Goal: Check status: Check status

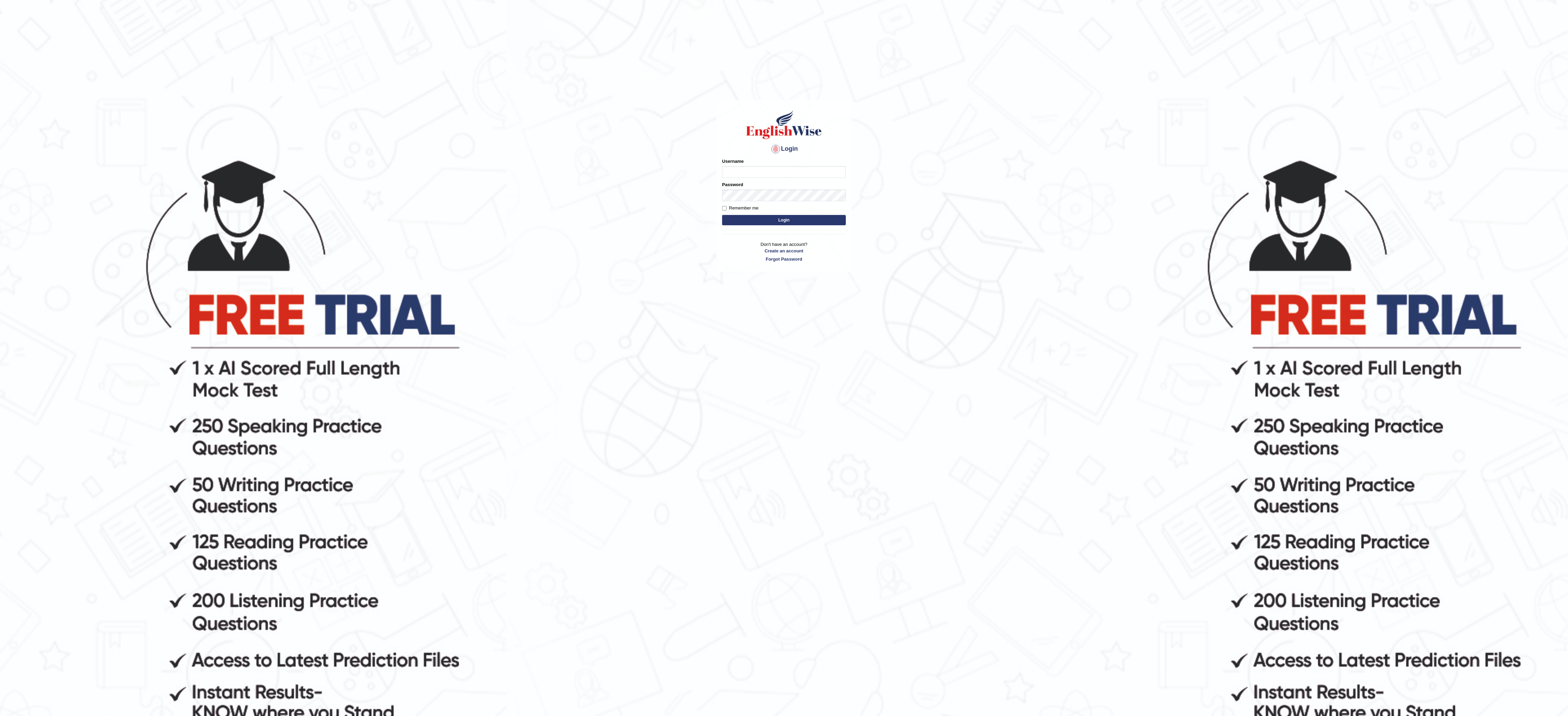
type input "Nazmul"
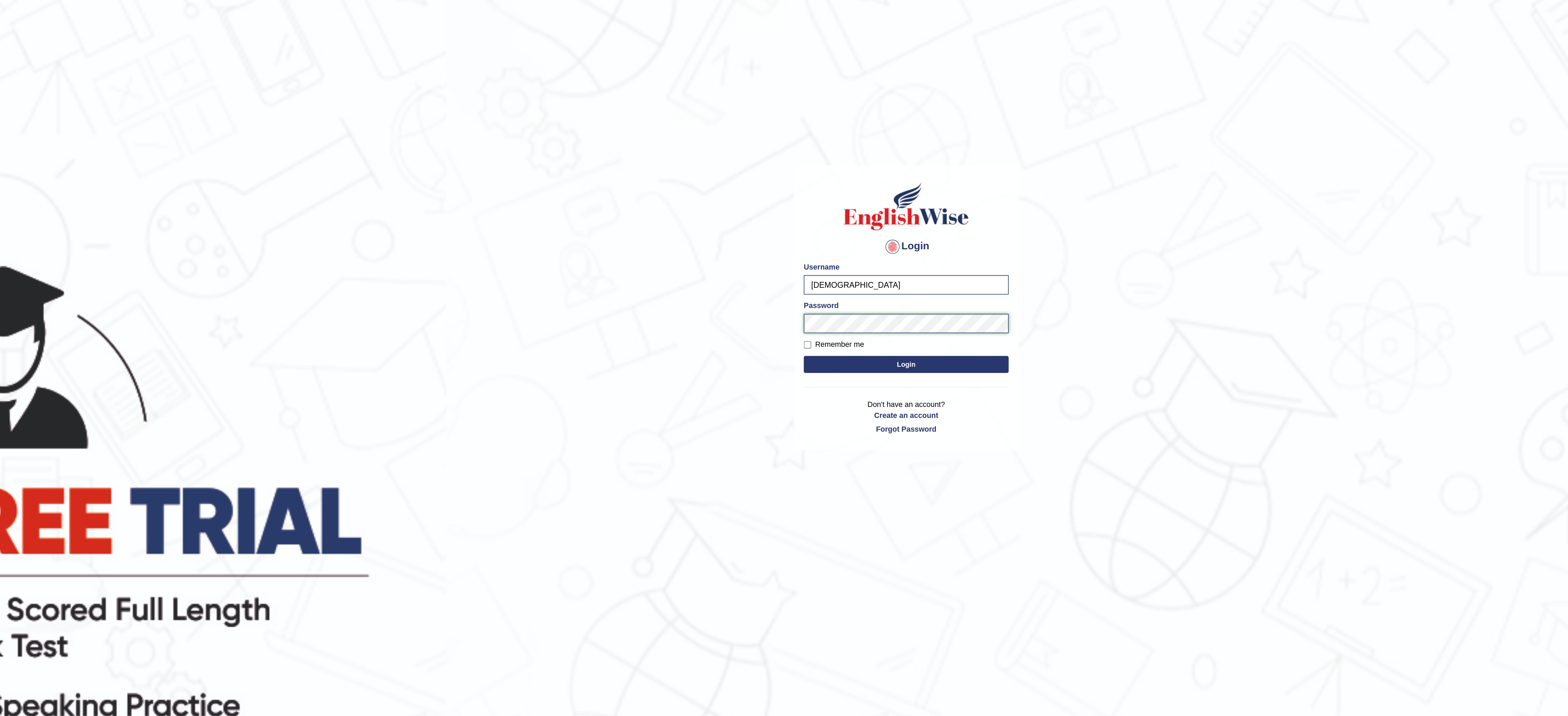
click at [722, 215] on button "Login" at bounding box center [783, 220] width 124 height 10
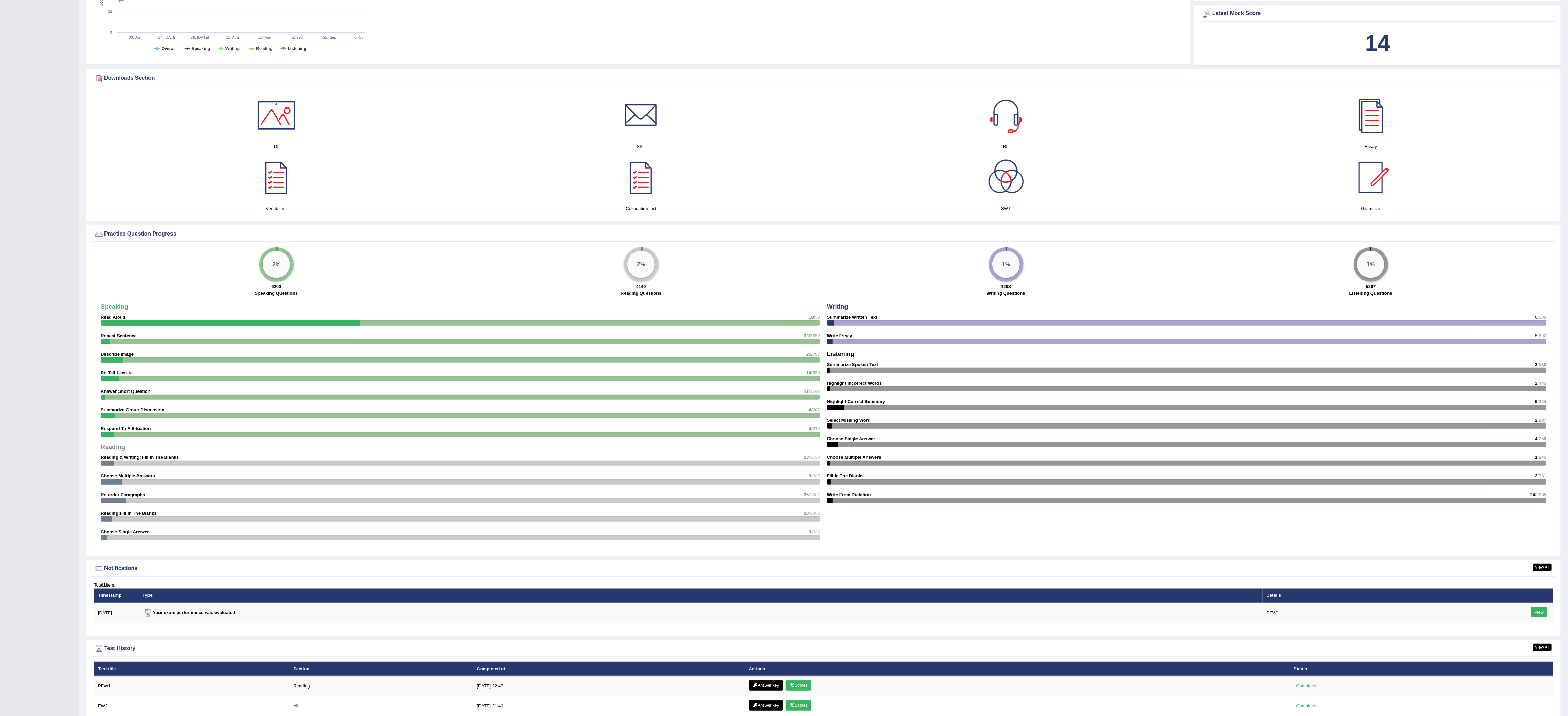
scroll to position [397, 0]
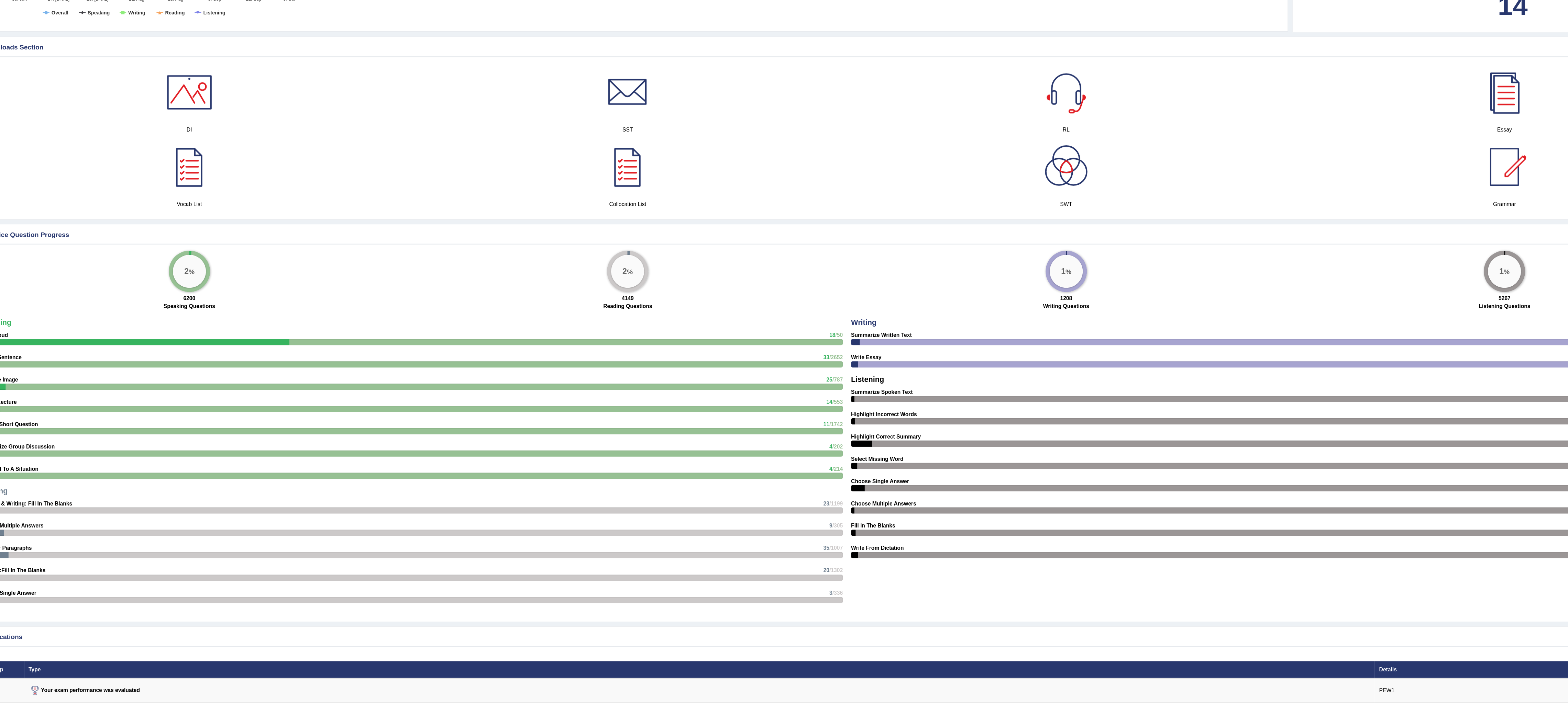
scroll to position [296, 0]
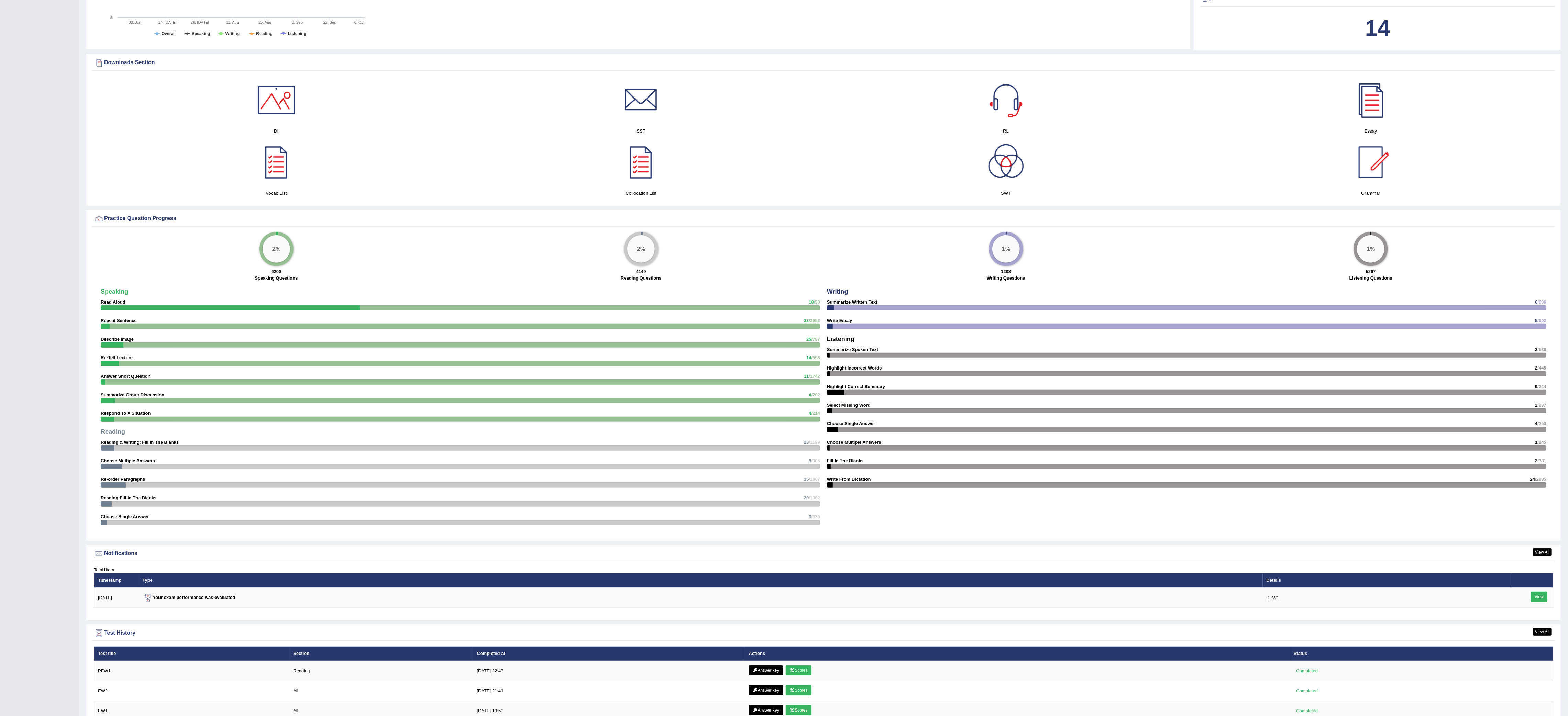
click at [709, 134] on h4 "SST" at bounding box center [641, 131] width 358 height 7
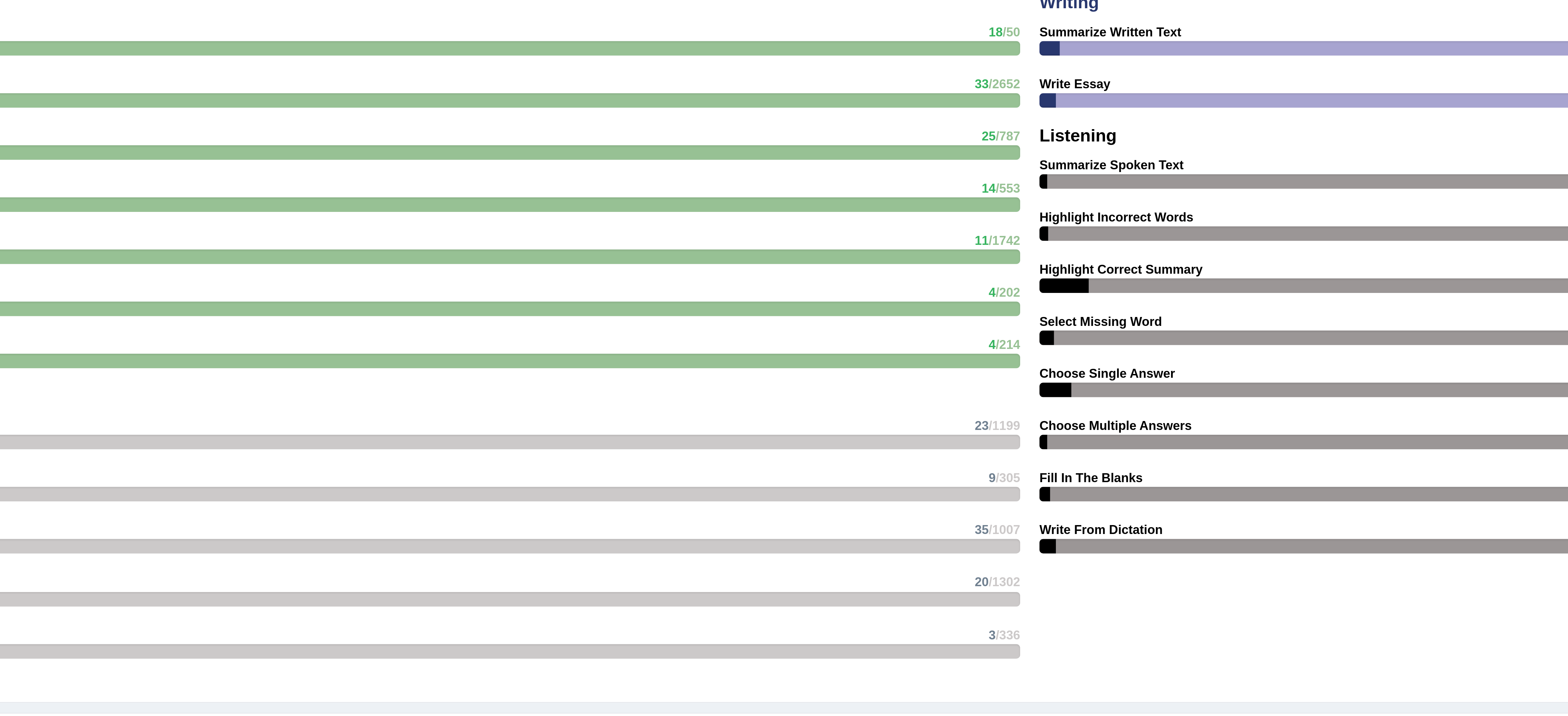
scroll to position [352, 0]
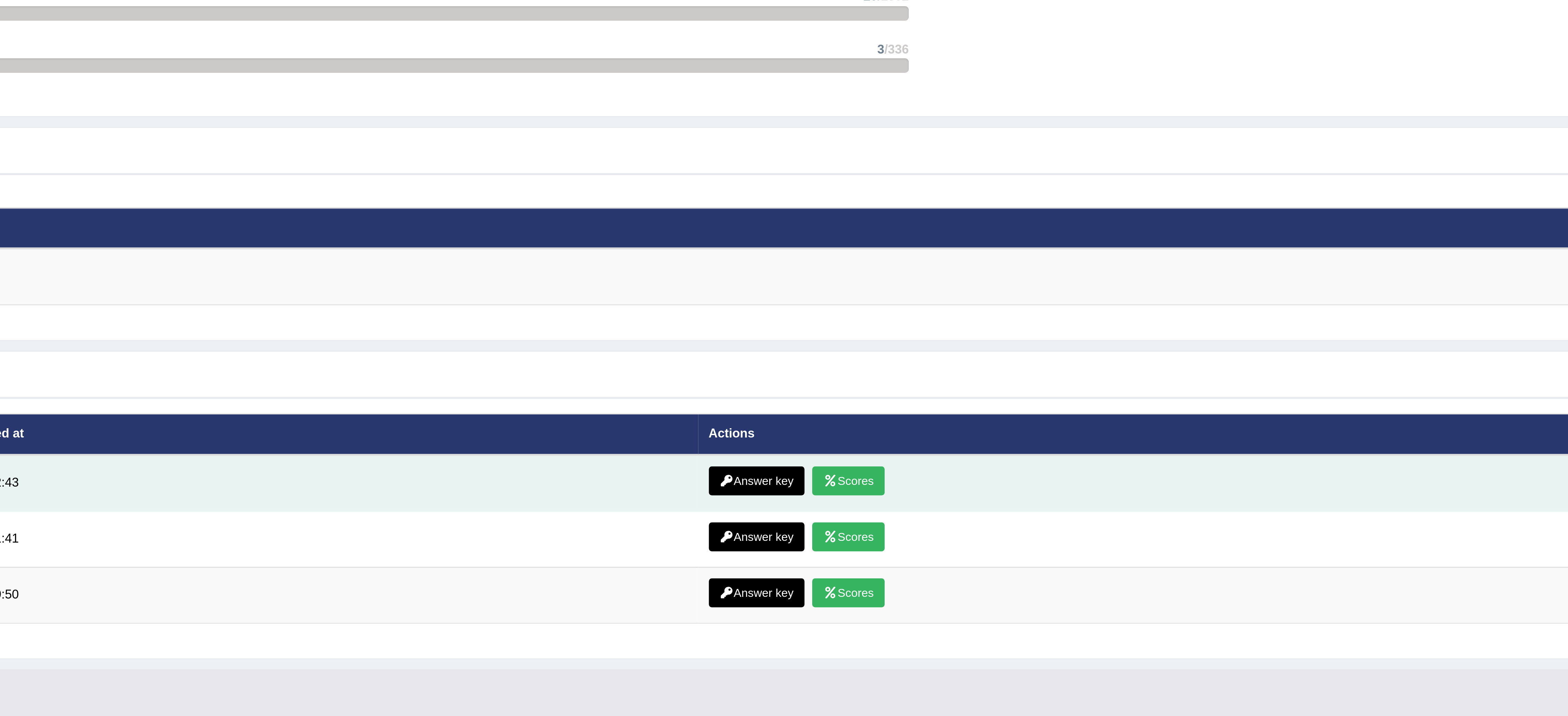
click at [791, 627] on link "Scores" at bounding box center [799, 632] width 26 height 10
